Goal: Obtain resource: Download file/media

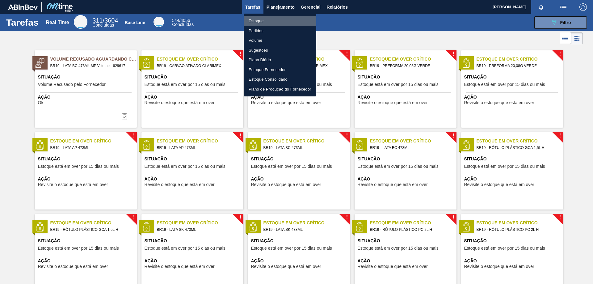
click at [265, 21] on li "Estoque" at bounding box center [280, 21] width 73 height 10
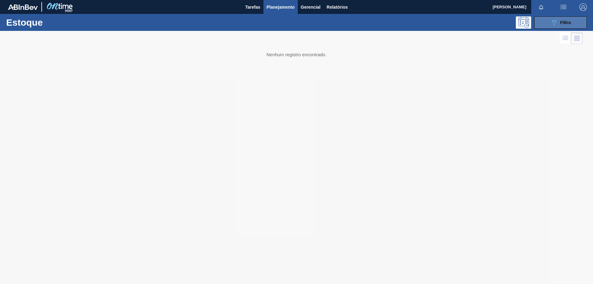
click at [541, 23] on button "089F7B8B-B2A5-4AFE-B5C0-19BA573D28AC Filtro" at bounding box center [560, 22] width 53 height 12
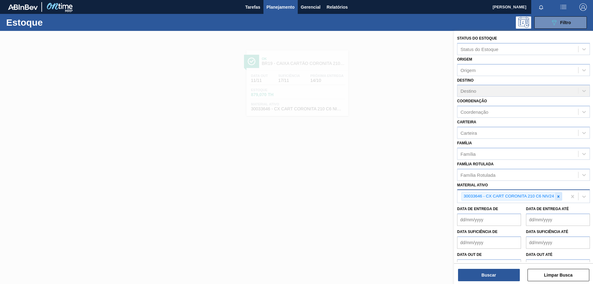
click at [558, 197] on icon at bounding box center [558, 196] width 2 height 2
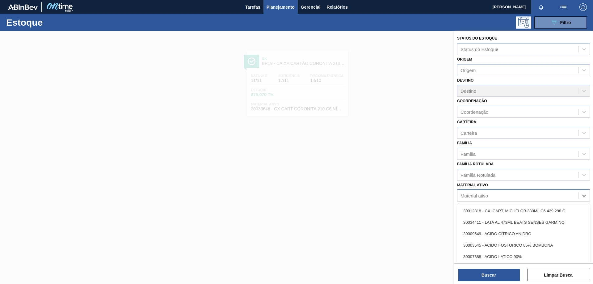
click at [508, 196] on div "Material ativo" at bounding box center [517, 195] width 121 height 9
paste ativo "30003606"
type ativo "30003606"
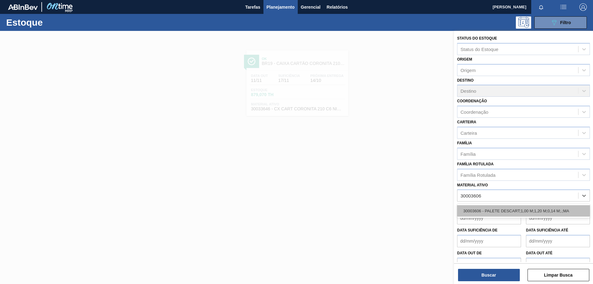
click at [497, 213] on div "30003606 - PALETE DESCART;1,00 M;1,20 M;0,14 M;.;MA" at bounding box center [523, 210] width 133 height 11
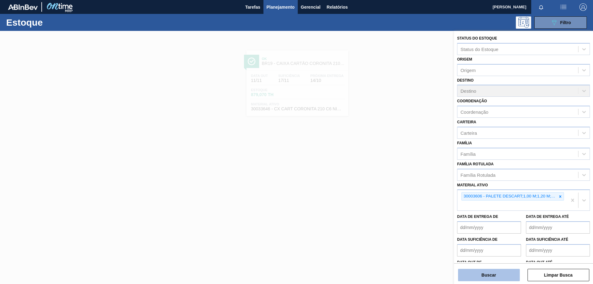
click at [488, 274] on button "Buscar" at bounding box center [489, 275] width 62 height 12
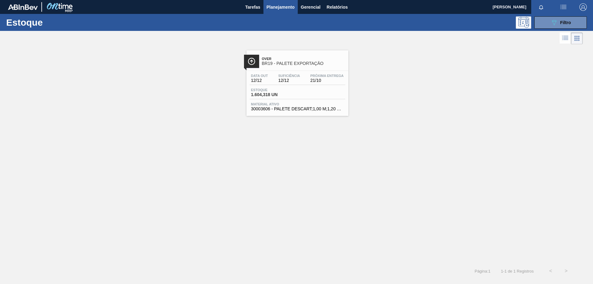
click at [301, 98] on div "Estoque 1.604,318 UN" at bounding box center [298, 93] width 96 height 11
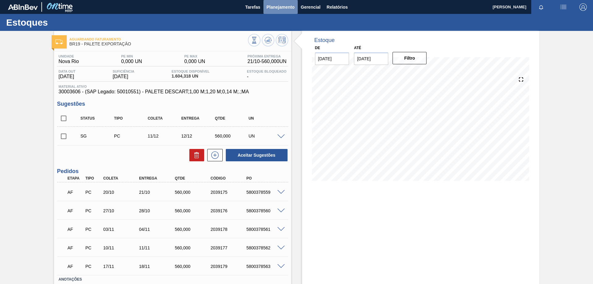
click at [281, 9] on span "Planejamento" at bounding box center [281, 6] width 28 height 7
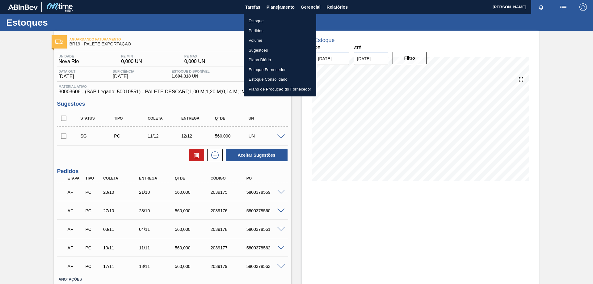
click at [265, 20] on li "Estoque" at bounding box center [280, 21] width 73 height 10
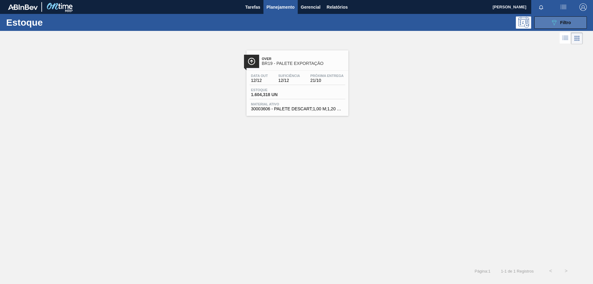
click at [563, 23] on span "Filtro" at bounding box center [565, 22] width 11 height 5
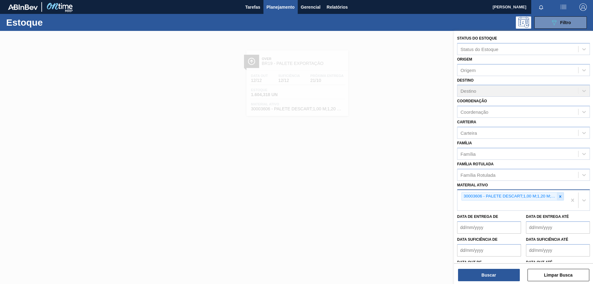
drag, startPoint x: 560, startPoint y: 196, endPoint x: 550, endPoint y: 198, distance: 10.0
click at [559, 196] on icon at bounding box center [560, 196] width 4 height 4
paste ativo "30033646"
type ativo "30033646"
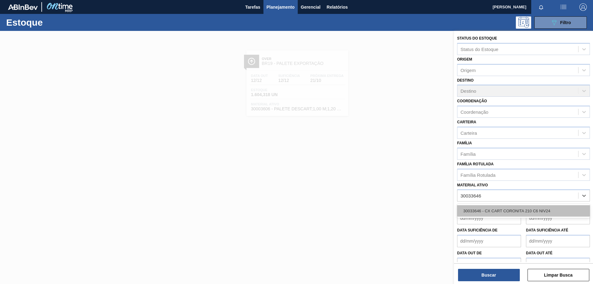
click at [529, 208] on div "30033646 - CX CART CORONITA 210 C6 NIV24" at bounding box center [523, 210] width 133 height 11
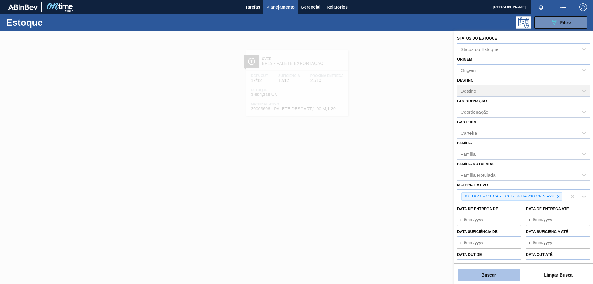
click at [502, 270] on button "Buscar" at bounding box center [489, 275] width 62 height 12
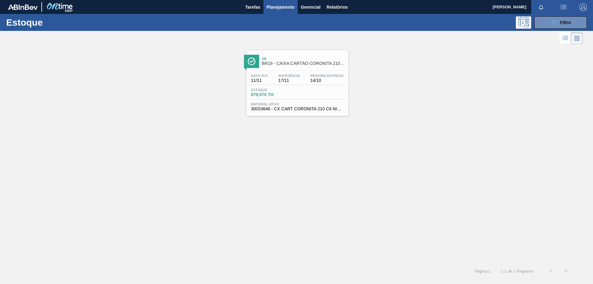
click at [308, 77] on div "Data out 11/11 Suficiência 17/11 Próxima Entrega 14/10" at bounding box center [298, 79] width 96 height 11
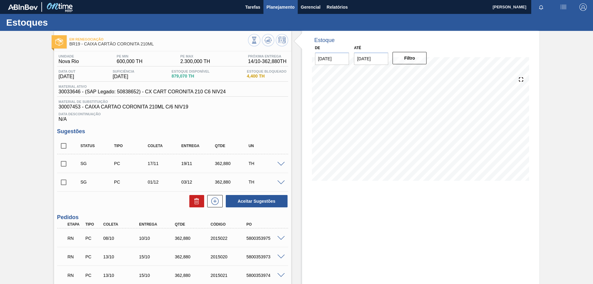
click at [273, 7] on span "Planejamento" at bounding box center [281, 6] width 28 height 7
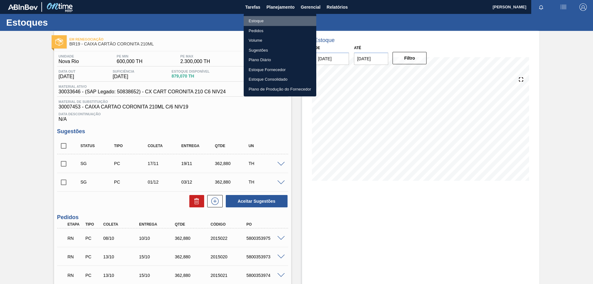
click at [261, 21] on li "Estoque" at bounding box center [280, 21] width 73 height 10
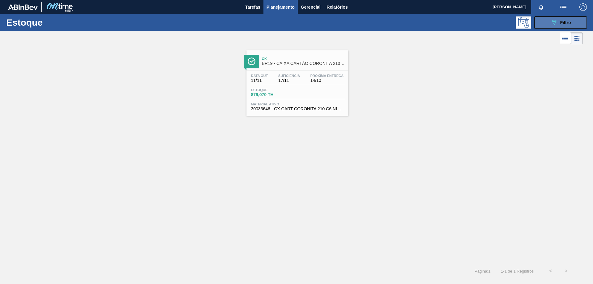
click at [569, 25] on span "Filtro" at bounding box center [565, 22] width 11 height 5
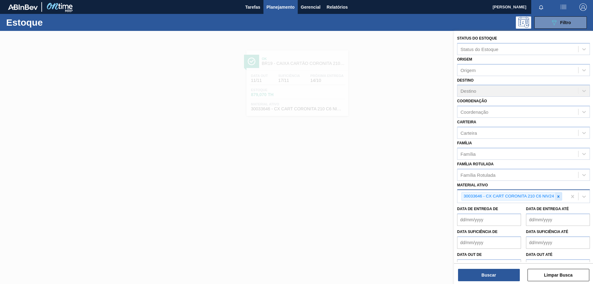
click at [560, 197] on icon at bounding box center [558, 196] width 4 height 4
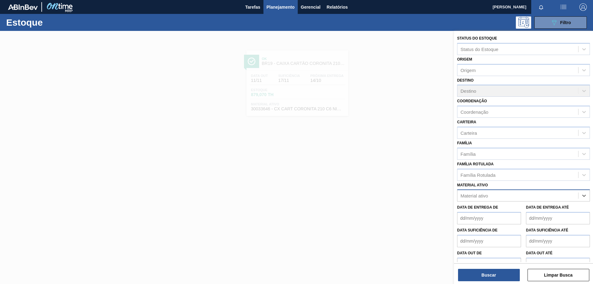
click at [521, 200] on div "Material ativo" at bounding box center [517, 195] width 121 height 9
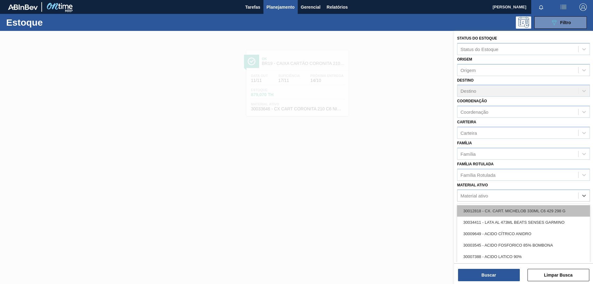
paste ativo "20001926"
type ativo "20001926"
click at [510, 213] on div "20001926 - ROLHA MET SKOL MONOLAB 0,19 CX10,5MIL" at bounding box center [523, 210] width 133 height 11
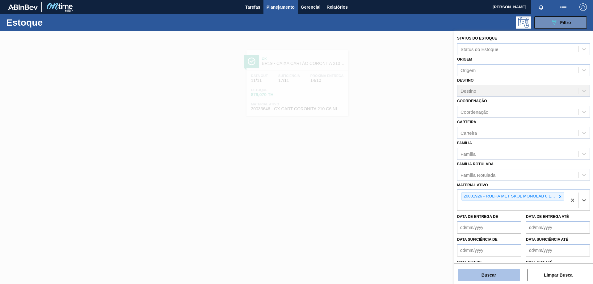
click at [499, 275] on button "Buscar" at bounding box center [489, 275] width 62 height 12
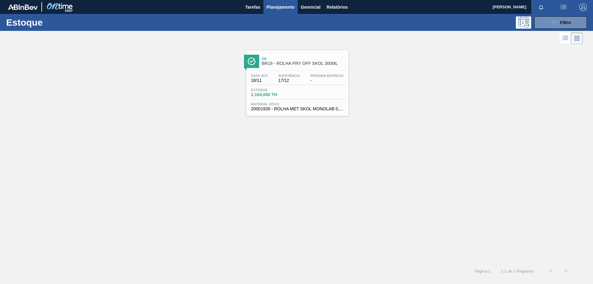
click at [293, 85] on div "Data out 18/11 Suficiência 17/12 Próxima Entrega - Estoque 2.104,000 TH Materia…" at bounding box center [298, 92] width 102 height 42
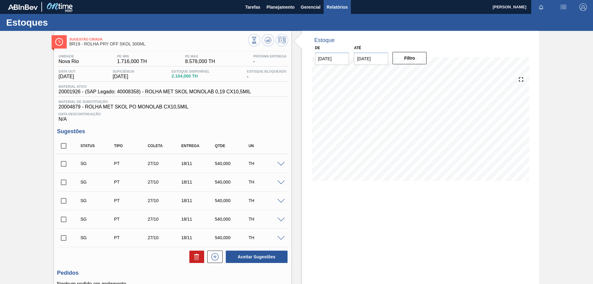
click at [340, 7] on span "Relatórios" at bounding box center [337, 6] width 21 height 7
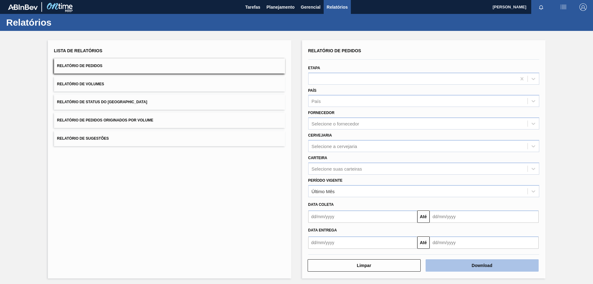
click at [463, 266] on button "Download" at bounding box center [482, 265] width 113 height 12
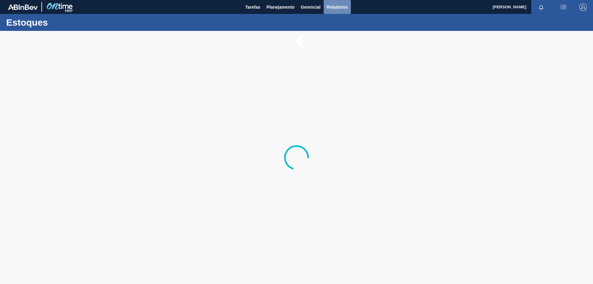
click at [336, 8] on span "Relatórios" at bounding box center [337, 6] width 21 height 7
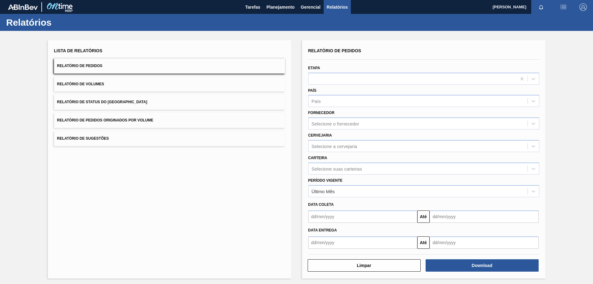
click at [105, 82] on button "Relatório de Volumes" at bounding box center [169, 84] width 231 height 15
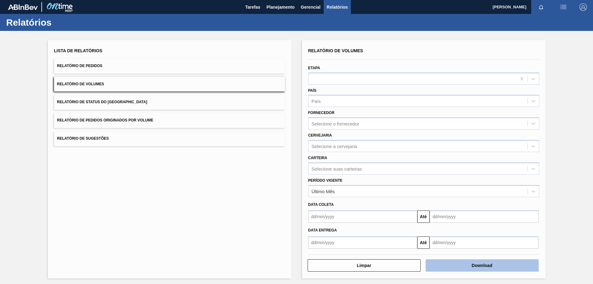
click at [473, 266] on button "Download" at bounding box center [482, 265] width 113 height 12
